Goal: Information Seeking & Learning: Check status

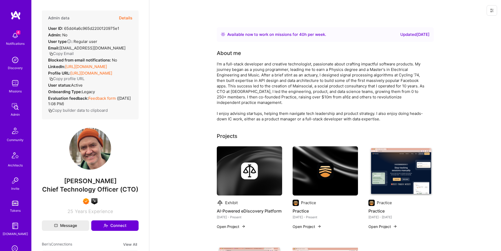
click at [125, 18] on button "Details" at bounding box center [125, 17] width 13 height 15
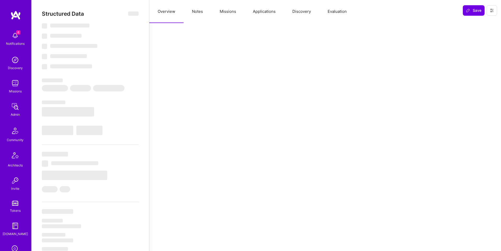
click at [266, 11] on button "Applications" at bounding box center [263, 11] width 39 height 23
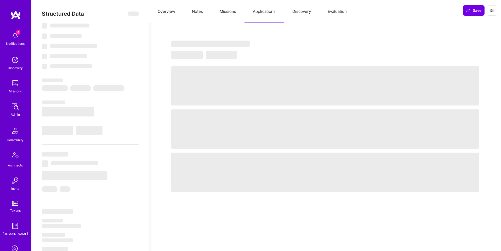
select select "Right Now"
select select "7"
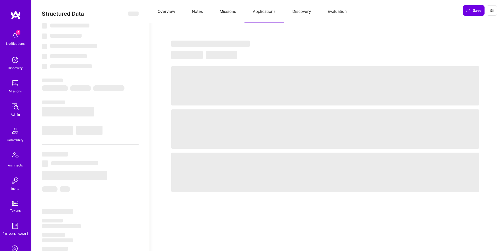
select select "CA"
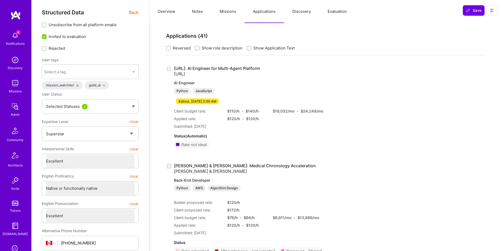
scroll to position [2, 0]
click at [228, 69] on link "[URL]: AI Engineer for Multi-Agent Platform [URL] AI Engineer Python JavaScript…" at bounding box center [243, 84] width 138 height 38
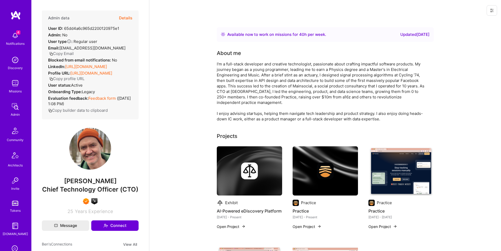
scroll to position [2, 0]
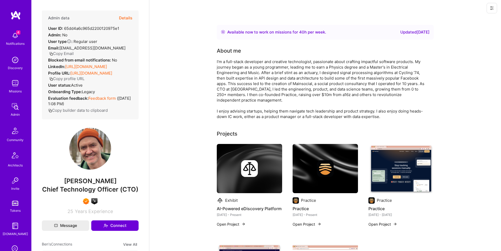
click at [493, 10] on button at bounding box center [491, 8] width 10 height 10
click at [464, 23] on button "Login as Ben" at bounding box center [472, 19] width 48 height 13
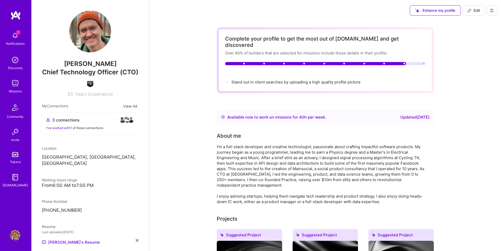
scroll to position [2, 0]
